Goal: Use online tool/utility: Utilize a website feature to perform a specific function

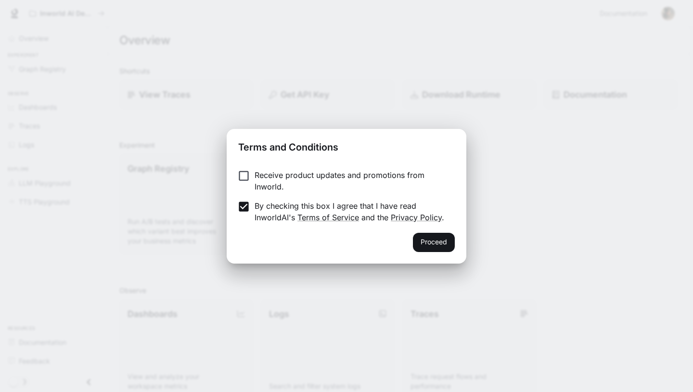
click at [445, 245] on button "Proceed" at bounding box center [434, 242] width 42 height 19
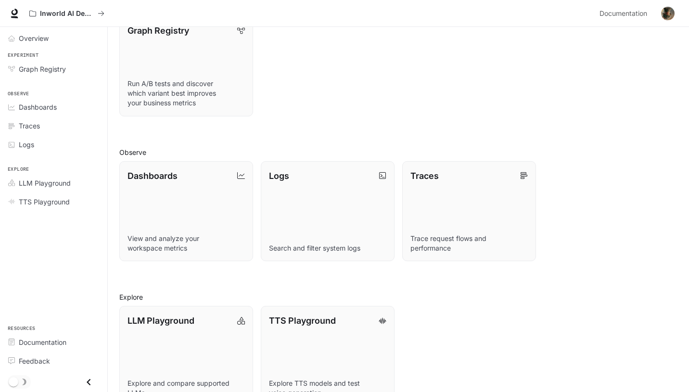
scroll to position [164, 0]
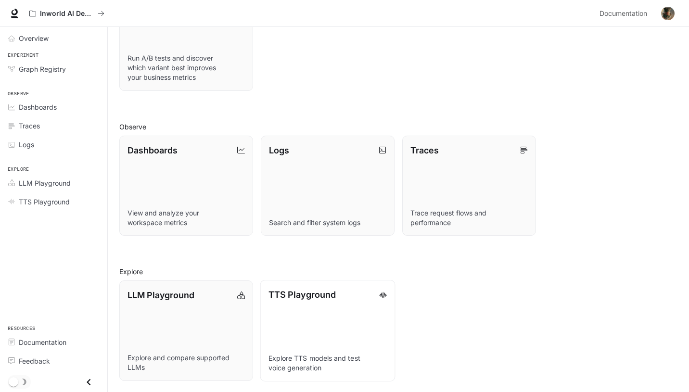
click at [336, 306] on link "TTS Playground Explore TTS models and test voice generation" at bounding box center [327, 331] width 135 height 102
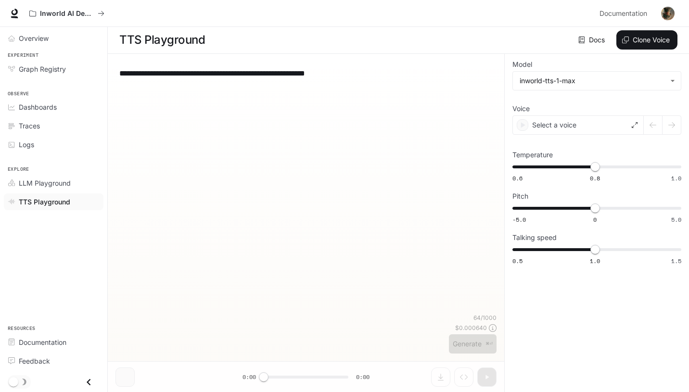
scroll to position [0, 0]
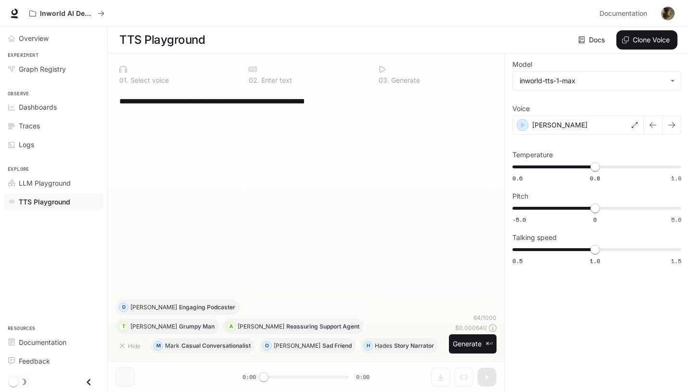
click at [166, 79] on p "Select voice" at bounding box center [149, 80] width 40 height 7
click at [534, 127] on p "[PERSON_NAME]" at bounding box center [559, 125] width 55 height 10
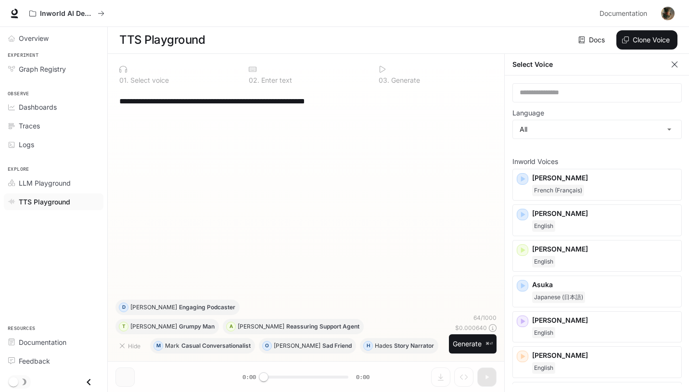
scroll to position [4, 0]
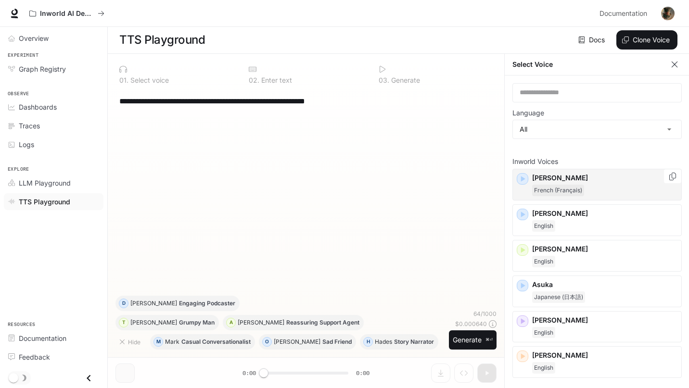
click at [524, 179] on icon "button" at bounding box center [523, 179] width 10 height 10
click at [525, 213] on icon "button" at bounding box center [523, 215] width 10 height 10
click at [39, 46] on link "Overview" at bounding box center [54, 38] width 100 height 17
